Goal: Communication & Community: Answer question/provide support

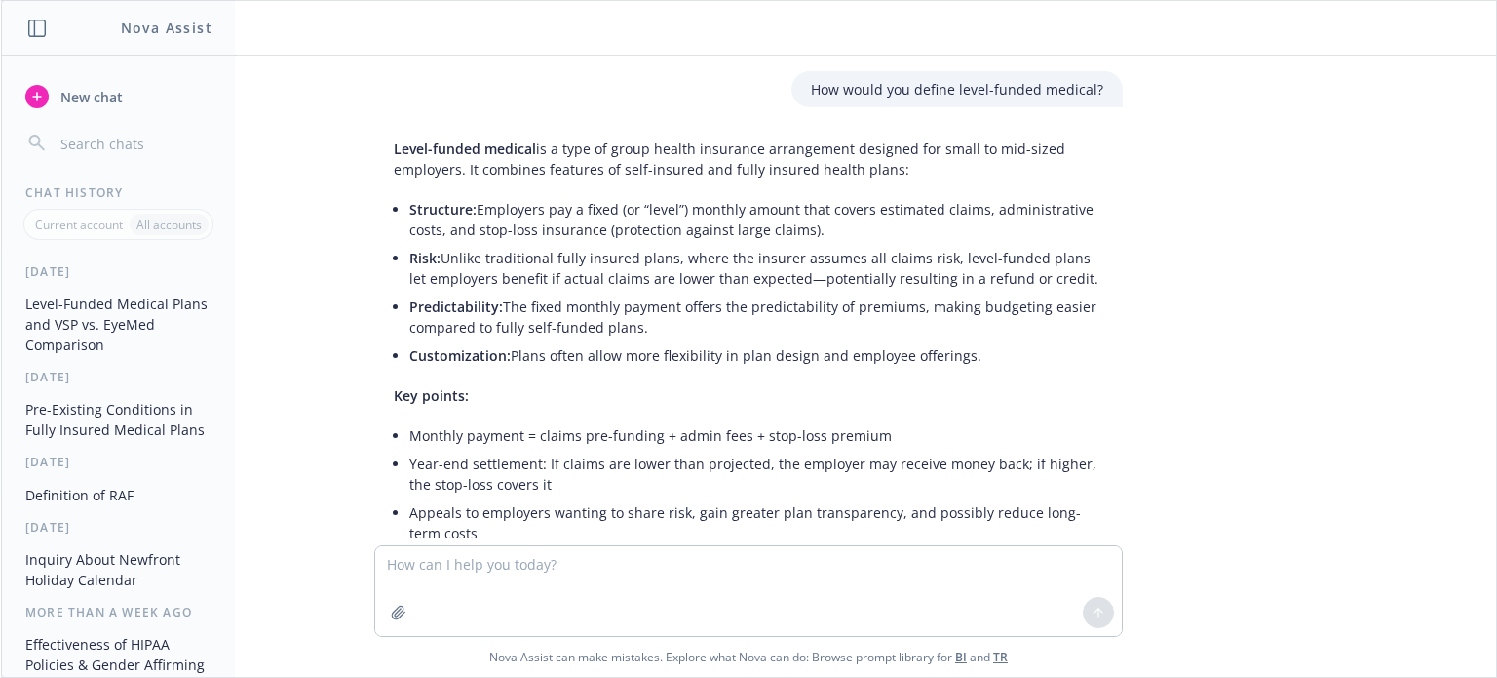
scroll to position [27, 0]
